Goal: Information Seeking & Learning: Learn about a topic

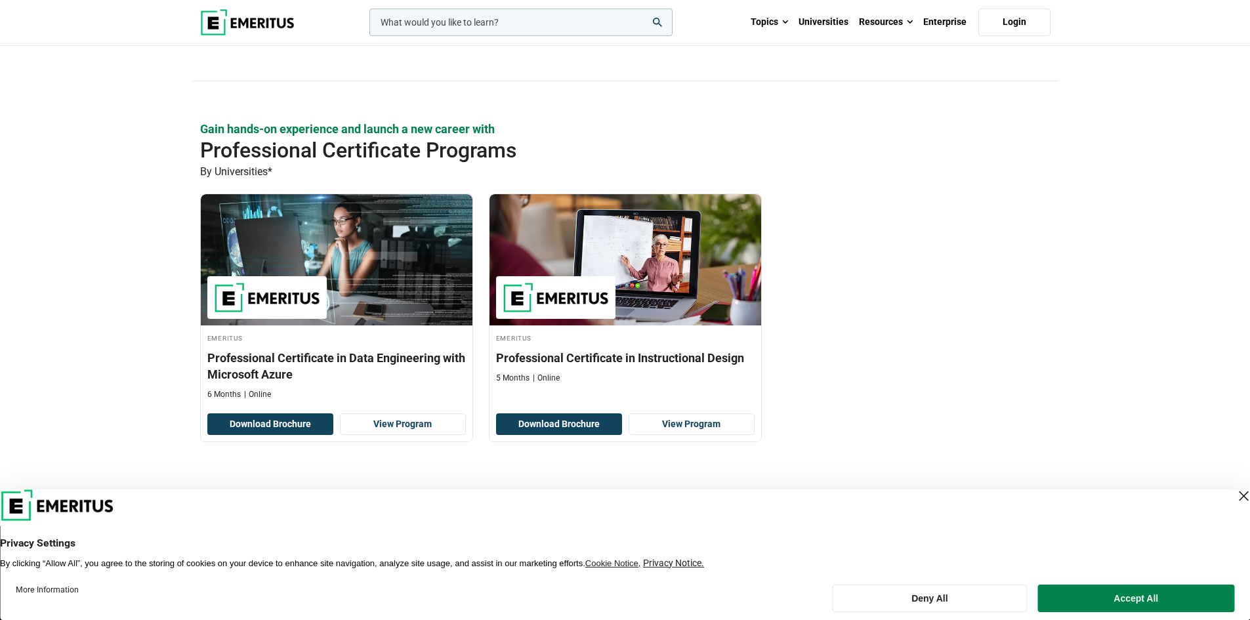
click at [1234, 499] on div "Close Layer" at bounding box center [1243, 496] width 18 height 18
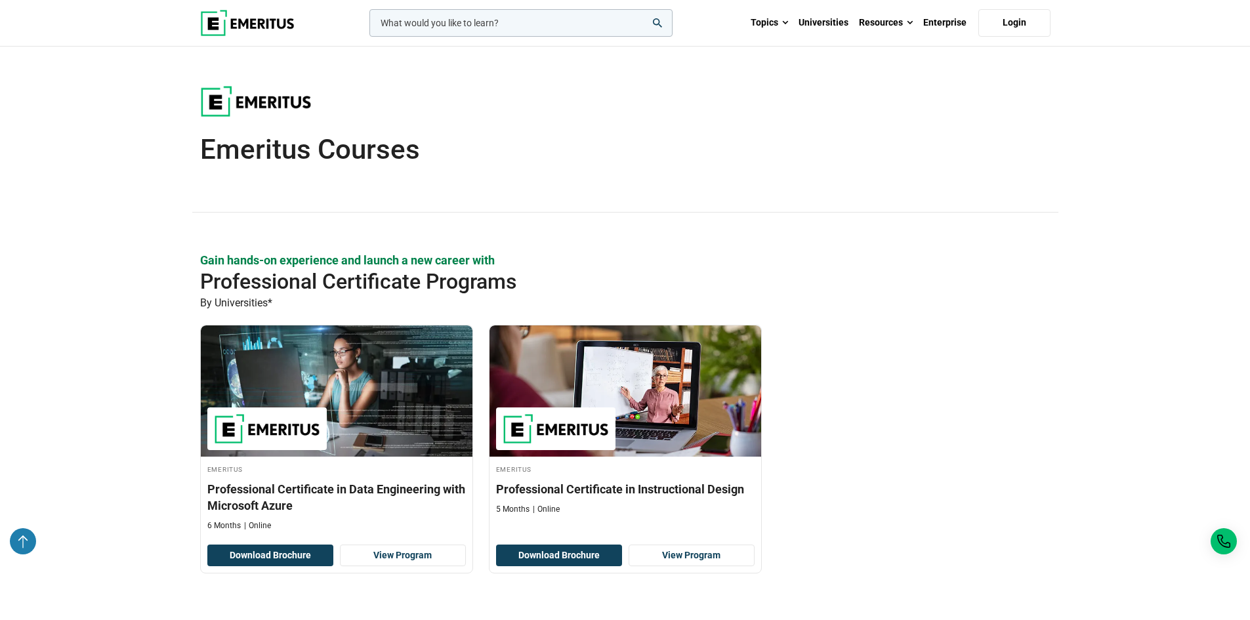
click at [25, 533] on div at bounding box center [23, 541] width 26 height 26
click at [908, 22] on span at bounding box center [910, 22] width 6 height 13
click at [997, 118] on div at bounding box center [625, 109] width 850 height 47
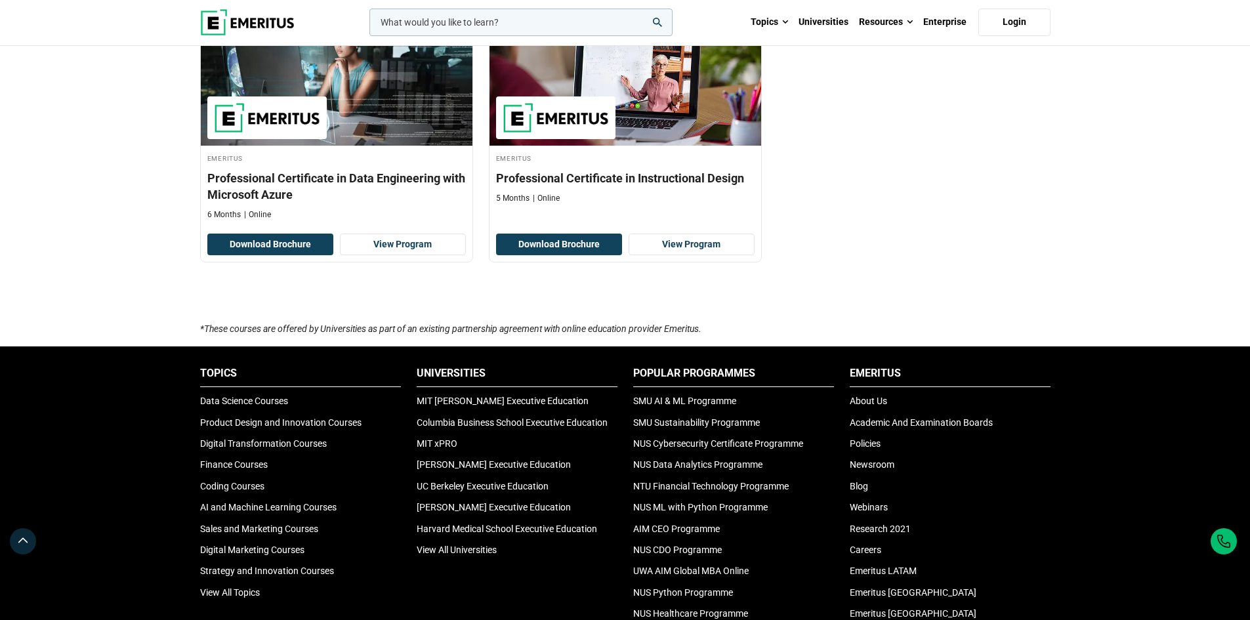
scroll to position [459, 0]
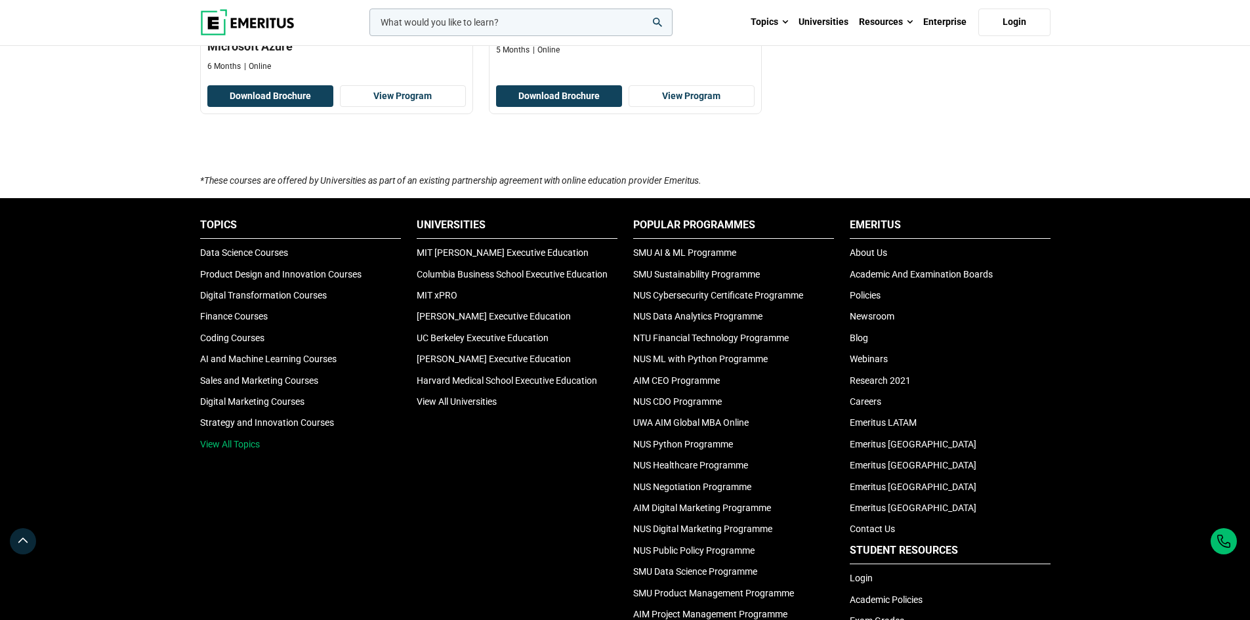
click at [253, 444] on link "View All Topics" at bounding box center [230, 444] width 60 height 10
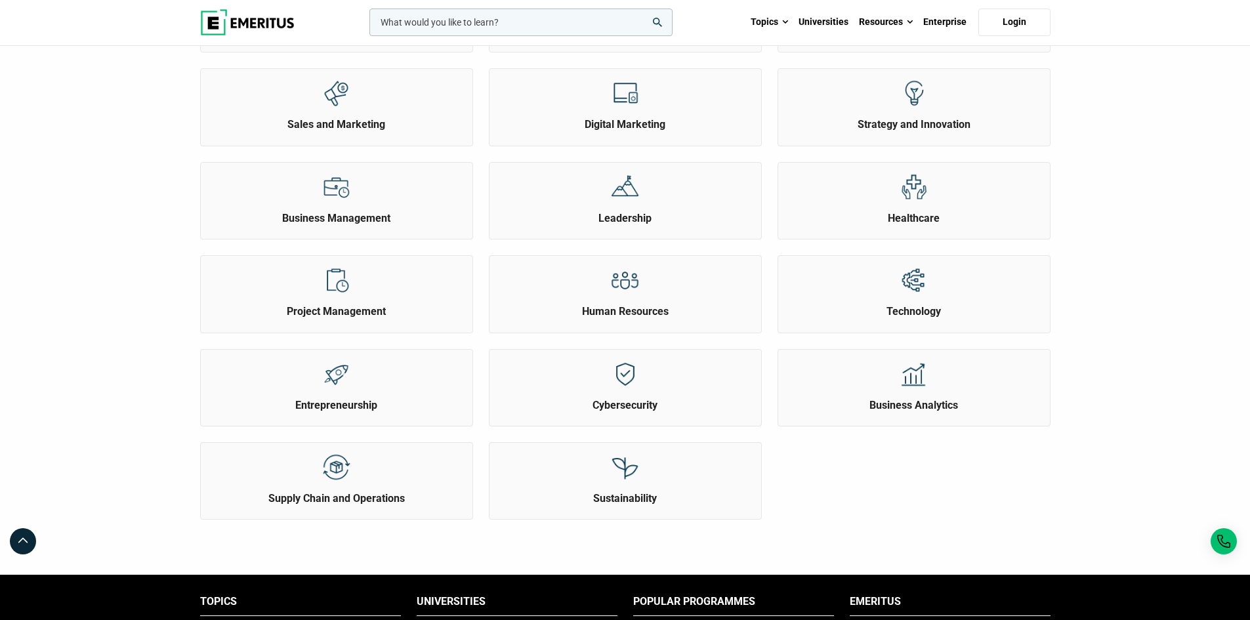
scroll to position [394, 0]
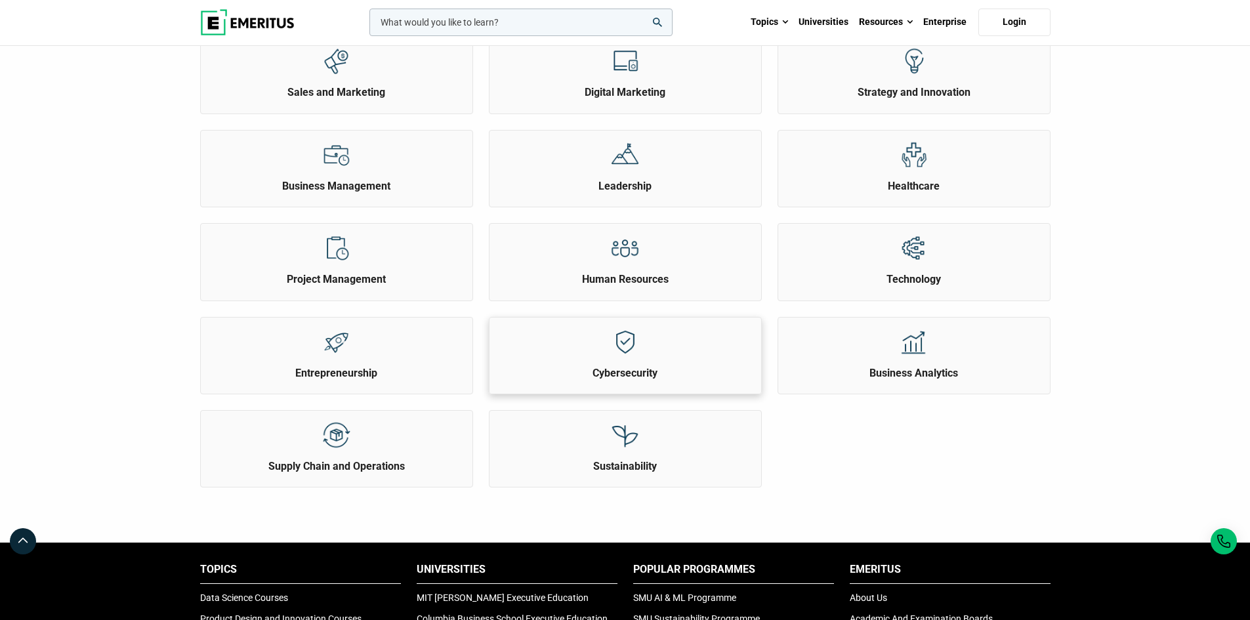
click at [626, 365] on div at bounding box center [624, 342] width 49 height 49
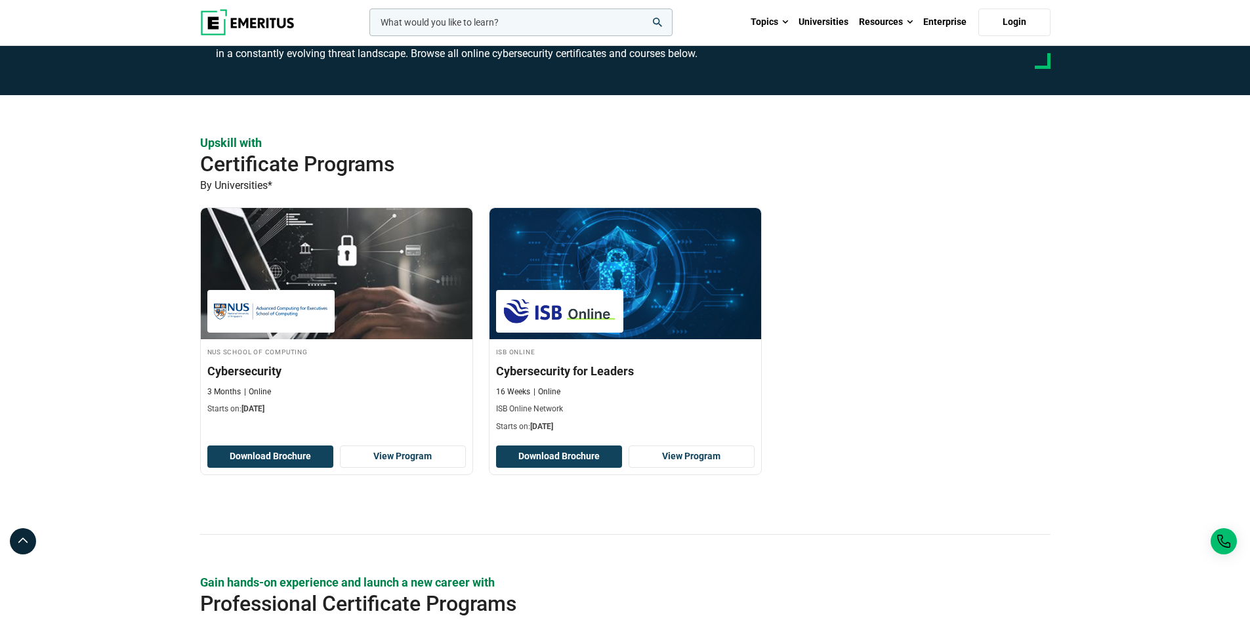
scroll to position [197, 0]
